Goal: Task Accomplishment & Management: Manage account settings

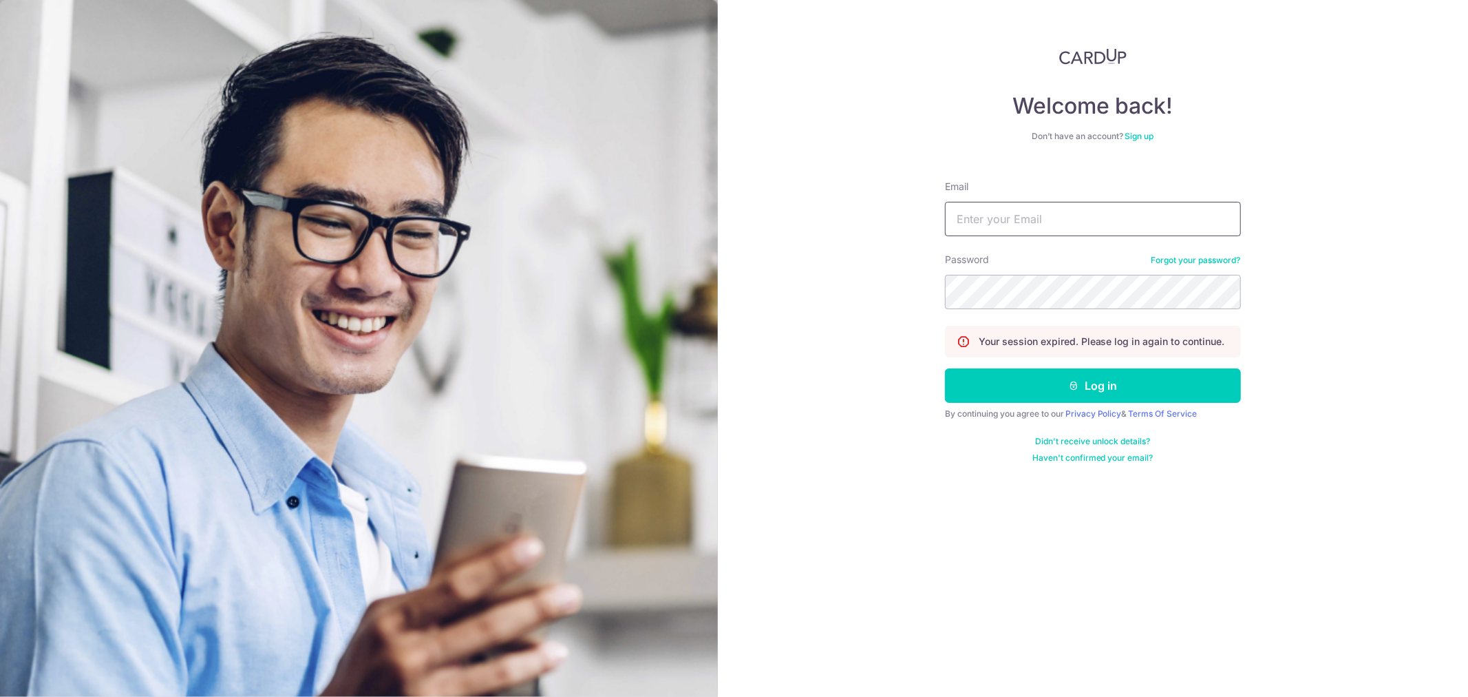
click at [1192, 207] on input "Email" at bounding box center [1093, 219] width 296 height 34
paste input "[EMAIL_ADDRESS][DOMAIN_NAME]"
type input "[EMAIL_ADDRESS][DOMAIN_NAME]"
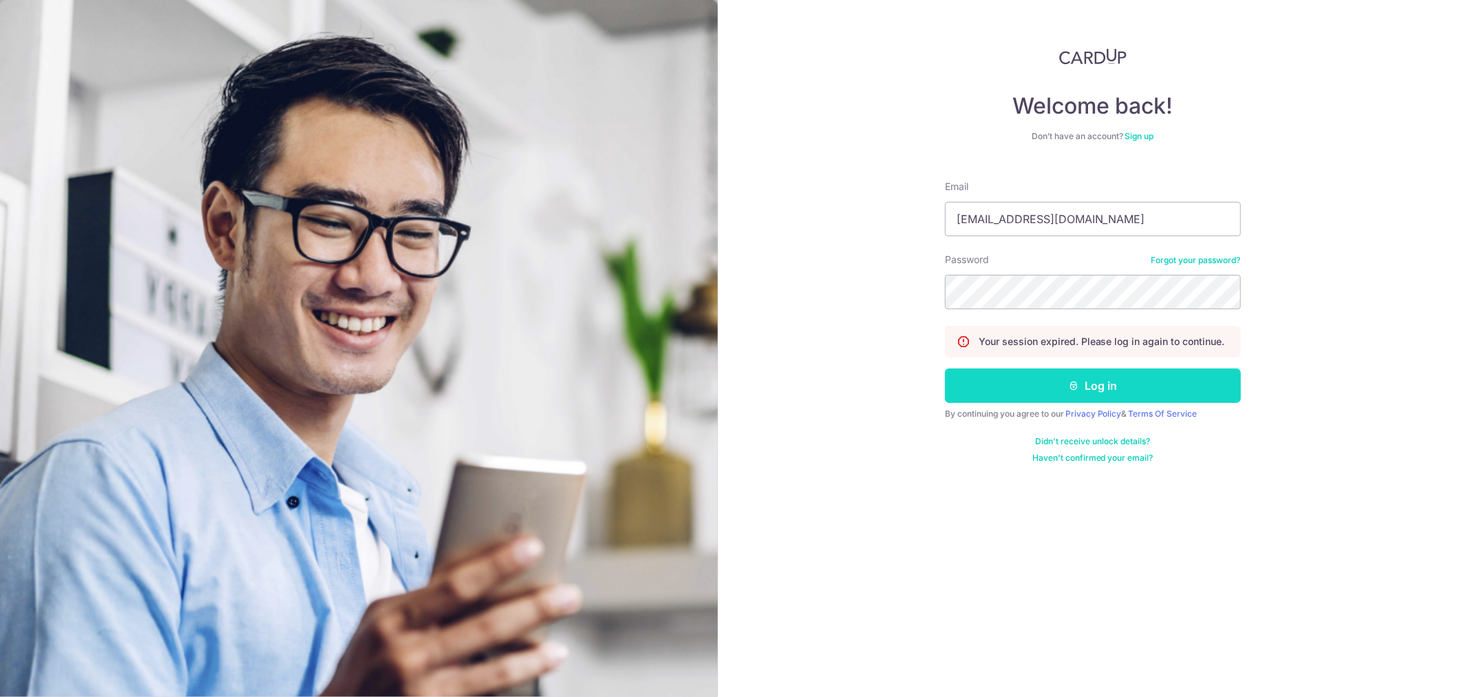
click at [1175, 374] on button "Log in" at bounding box center [1093, 385] width 296 height 34
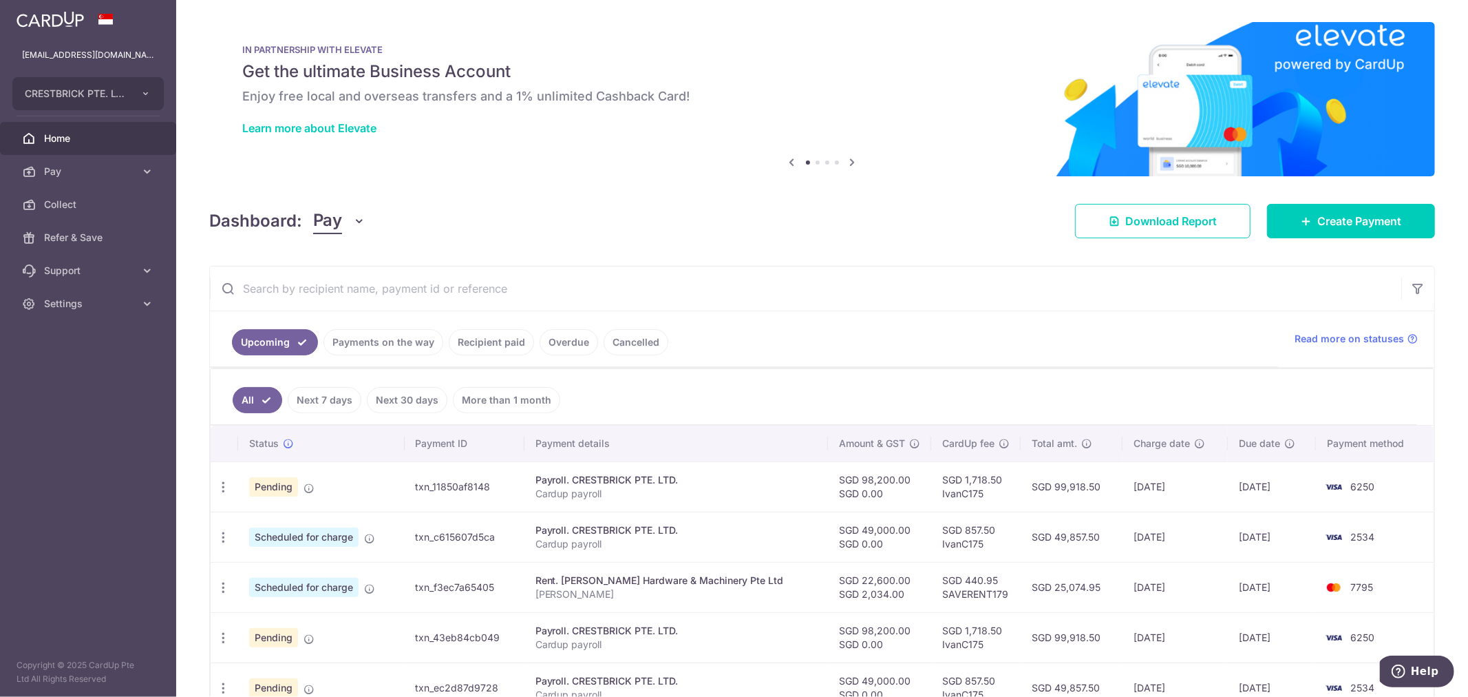
click at [507, 343] on link "Recipient paid" at bounding box center [491, 342] width 85 height 26
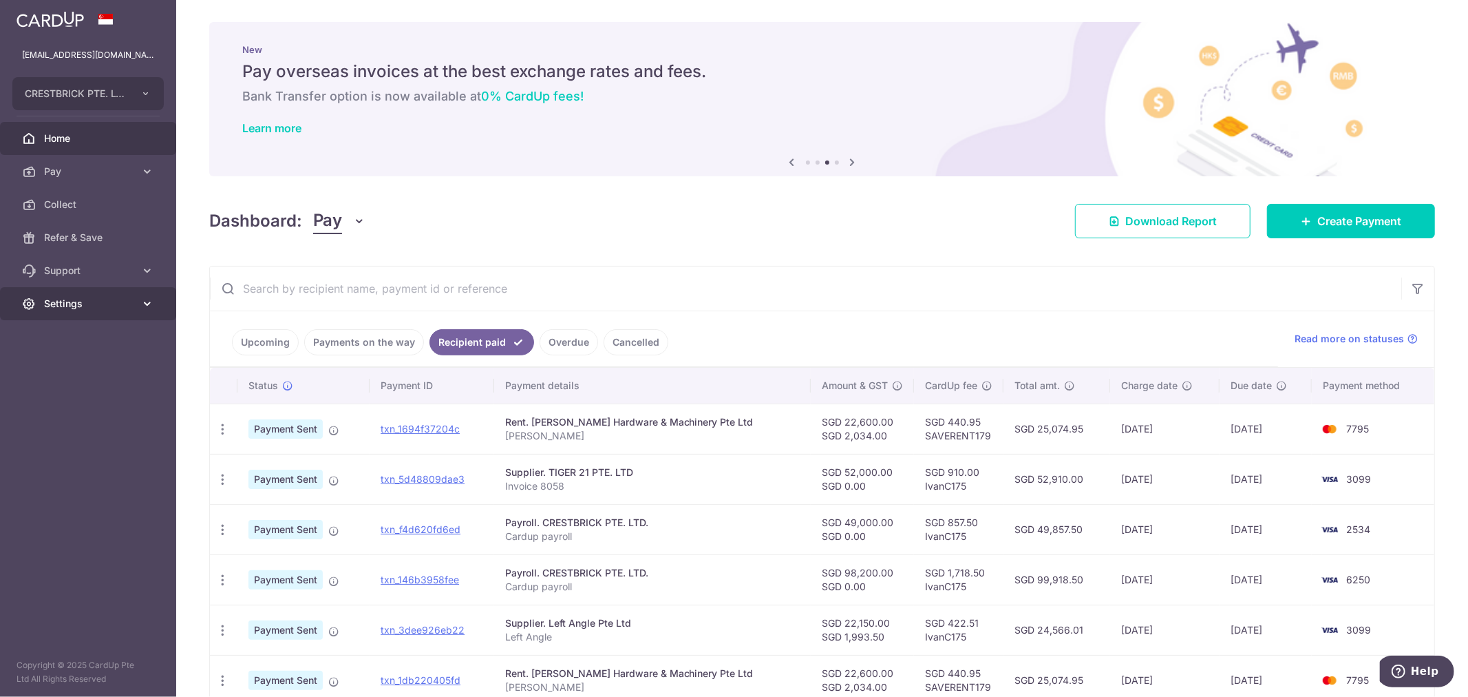
click at [99, 288] on link "Settings" at bounding box center [88, 303] width 176 height 33
drag, startPoint x: 139, startPoint y: 297, endPoint x: 119, endPoint y: 292, distance: 20.5
click at [140, 297] on link "Settings" at bounding box center [88, 303] width 176 height 33
click at [92, 311] on link "Settings" at bounding box center [88, 303] width 176 height 33
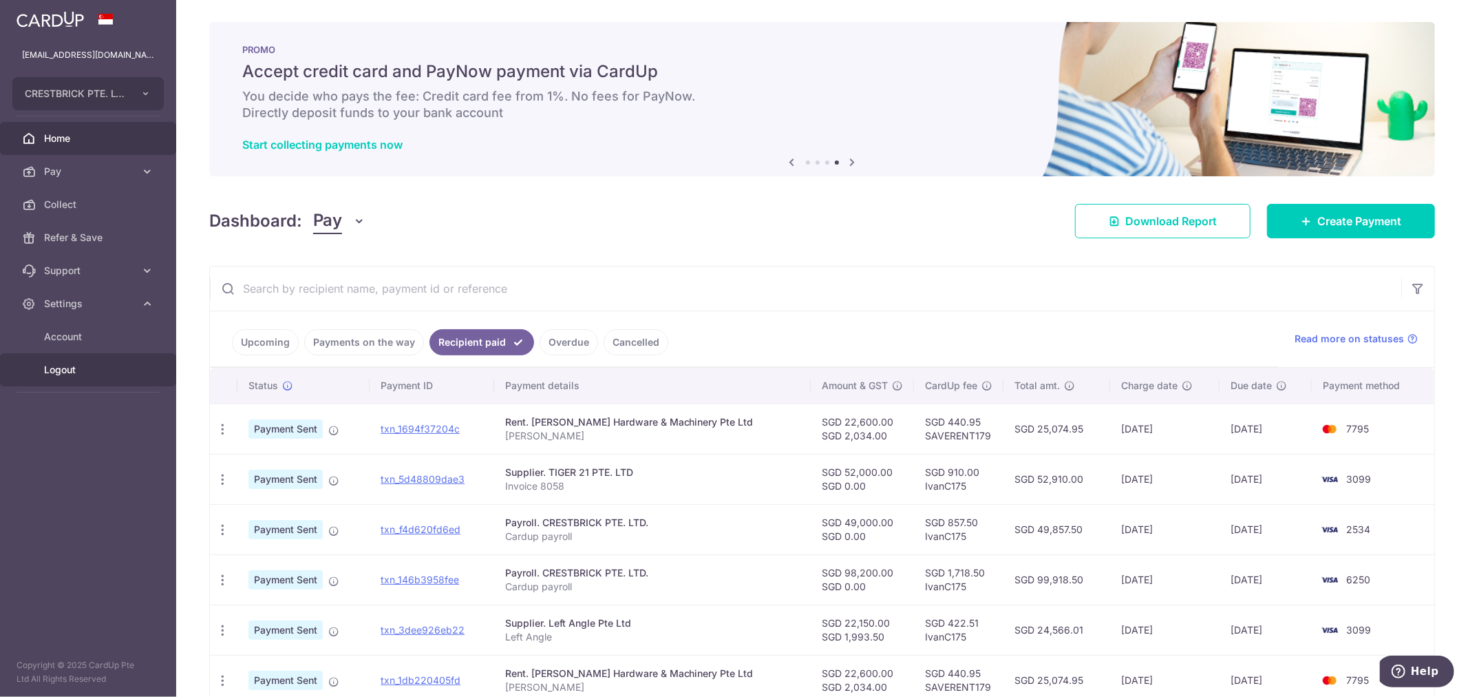
click at [89, 360] on link "Logout" at bounding box center [88, 369] width 176 height 33
